Goal: Find specific page/section: Find specific page/section

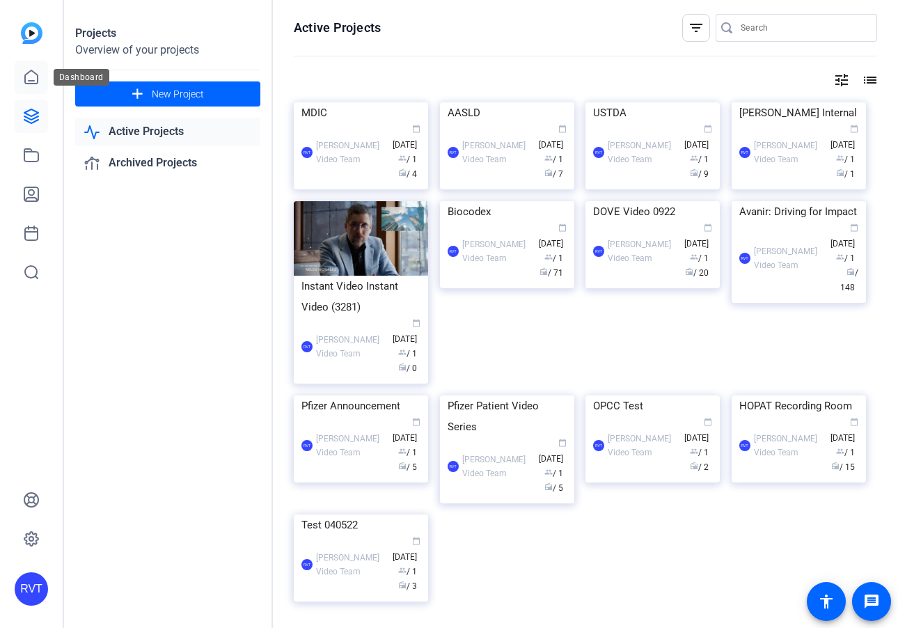
click at [25, 88] on link at bounding box center [31, 77] width 33 height 33
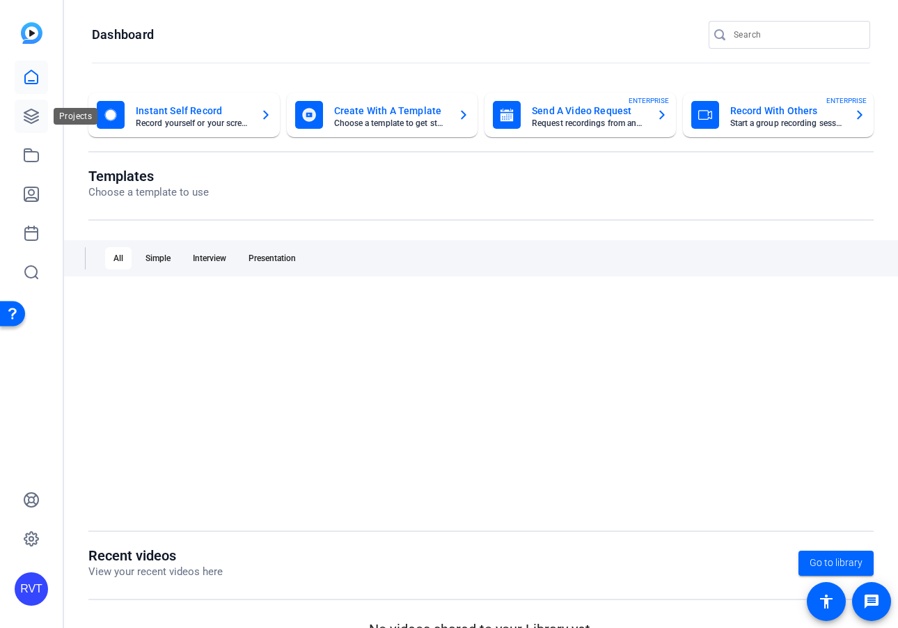
click at [32, 125] on link at bounding box center [31, 116] width 33 height 33
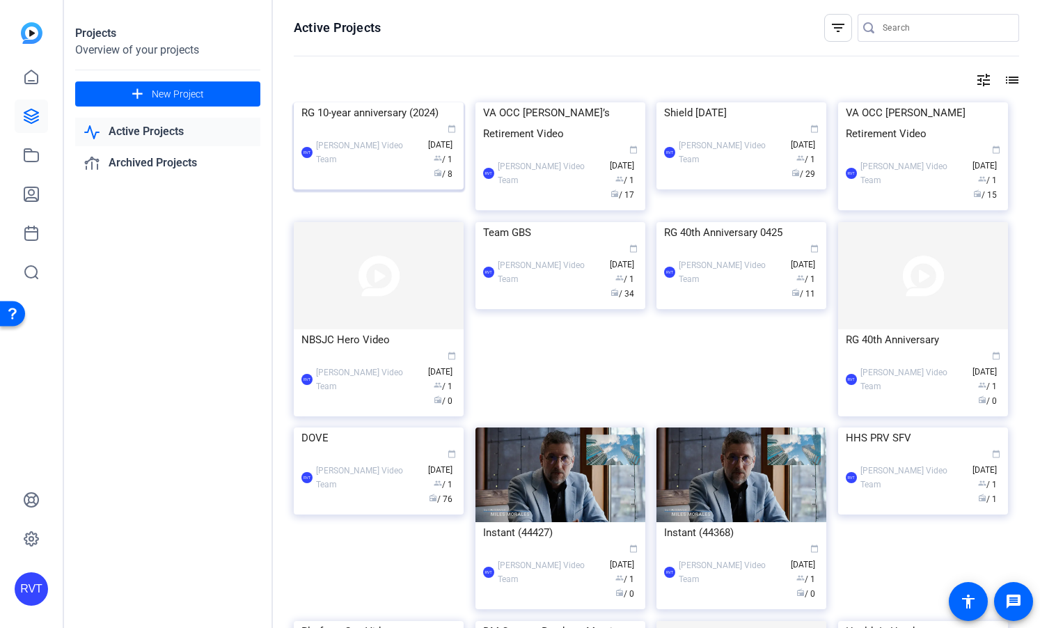
click at [368, 102] on img at bounding box center [379, 102] width 170 height 0
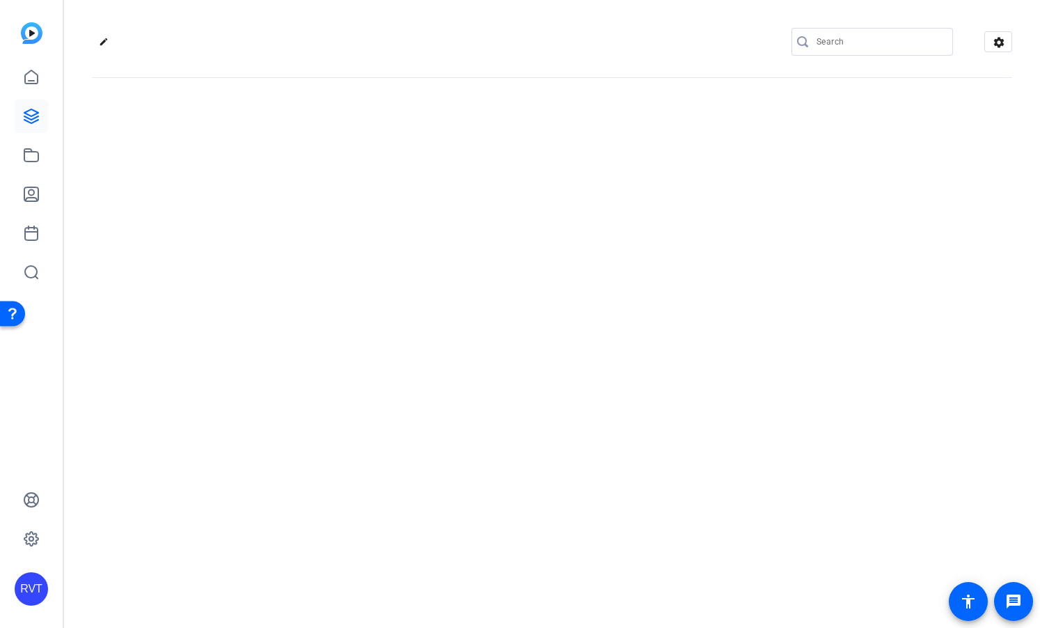
click at [368, 169] on div "edit settings" at bounding box center [552, 314] width 976 height 628
